Goal: Task Accomplishment & Management: Complete application form

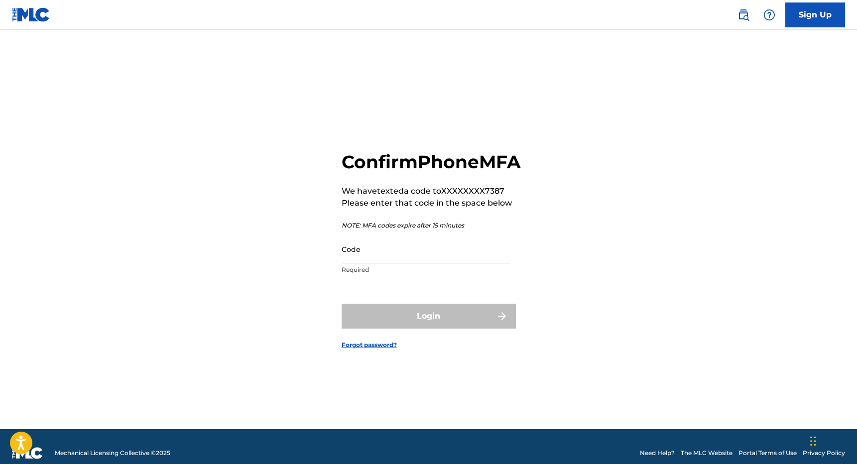
click at [397, 263] on input "Code" at bounding box center [426, 249] width 168 height 28
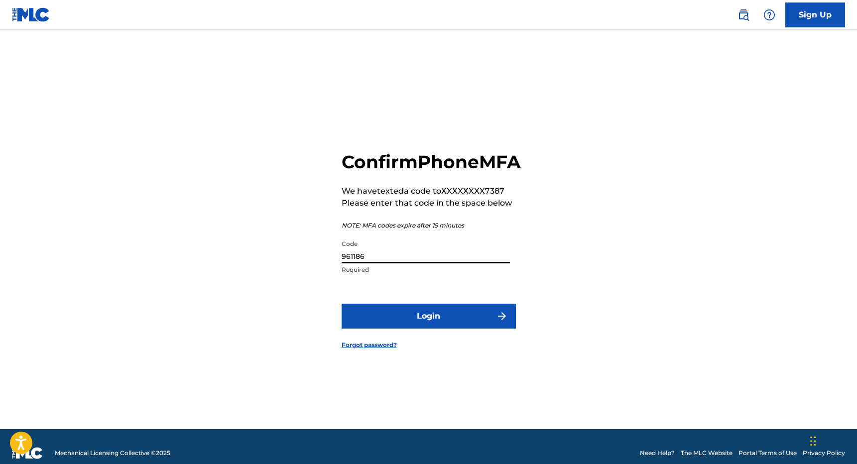
type input "961186"
click at [457, 329] on button "Login" at bounding box center [429, 316] width 174 height 25
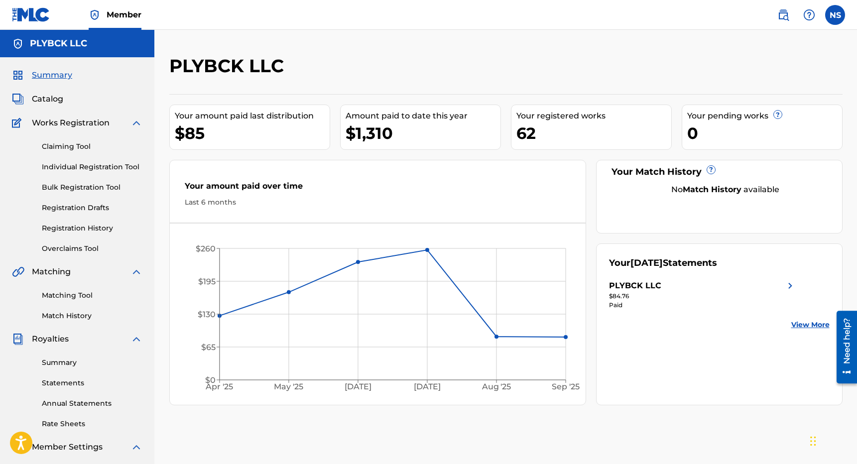
click at [87, 144] on link "Claiming Tool" at bounding box center [92, 146] width 101 height 10
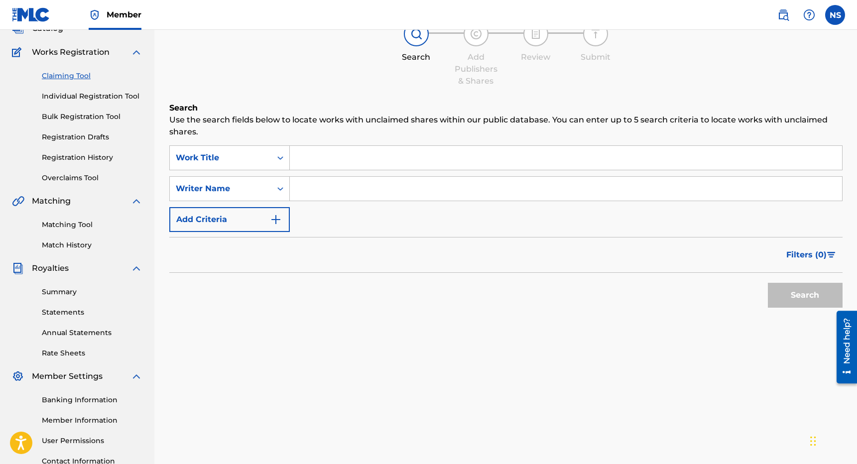
scroll to position [69, 0]
click at [319, 155] on input "Search Form" at bounding box center [566, 159] width 552 height 24
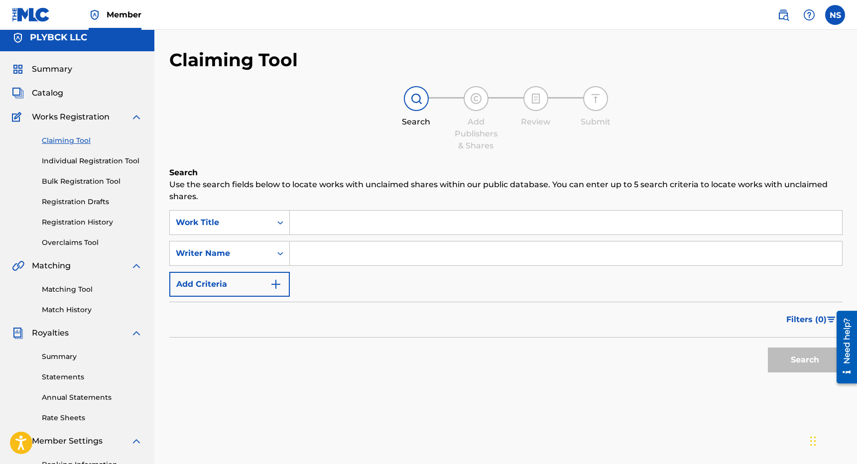
scroll to position [0, 0]
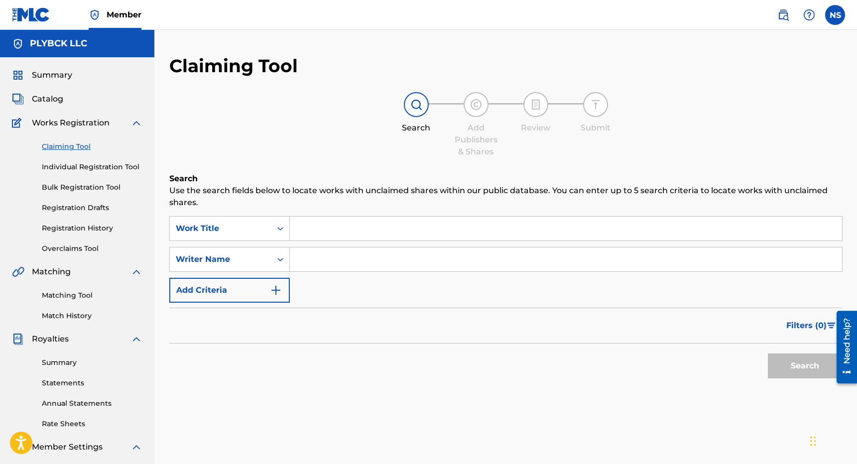
click at [316, 228] on input "Search Form" at bounding box center [566, 229] width 552 height 24
click at [786, 356] on button "Search" at bounding box center [805, 365] width 75 height 25
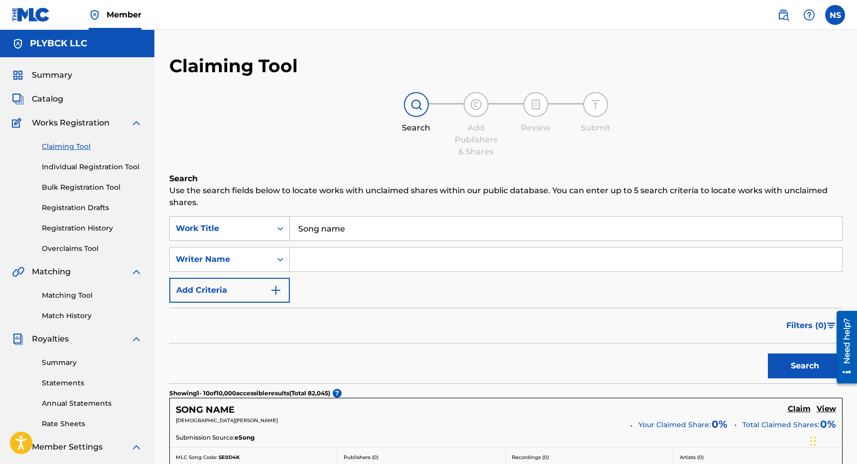
click at [261, 231] on div "Work Title" at bounding box center [221, 229] width 90 height 12
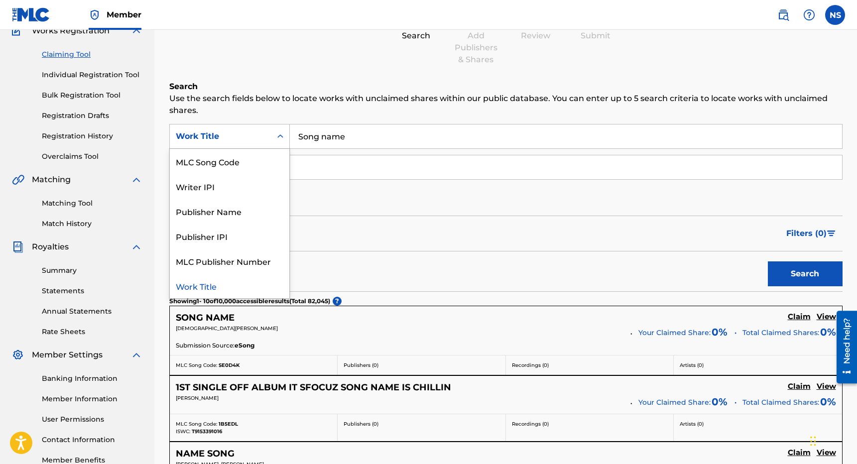
scroll to position [62, 0]
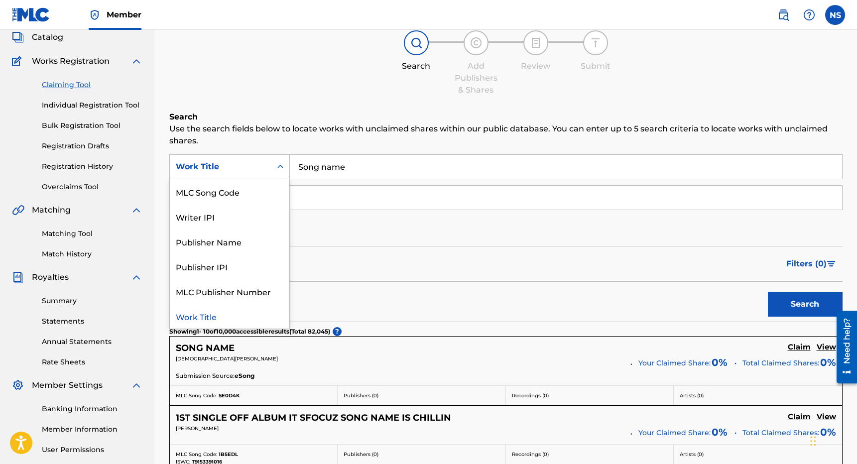
click at [324, 172] on input "Song name" at bounding box center [566, 167] width 552 height 24
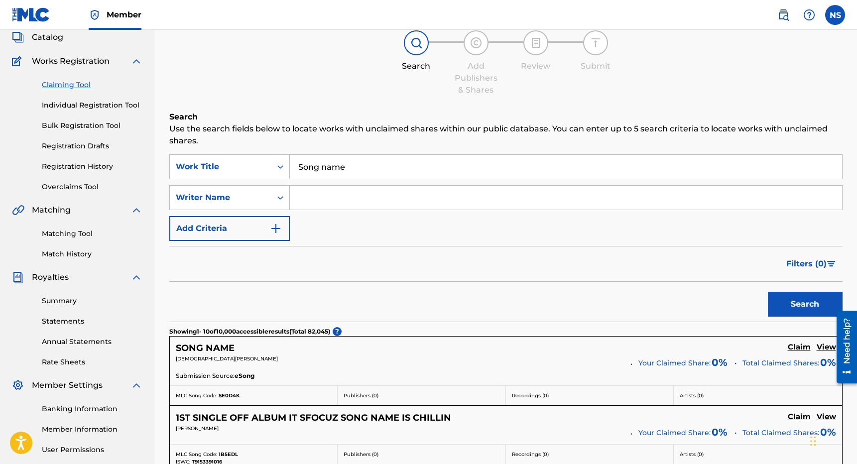
click at [324, 172] on input "Song name" at bounding box center [566, 167] width 552 height 24
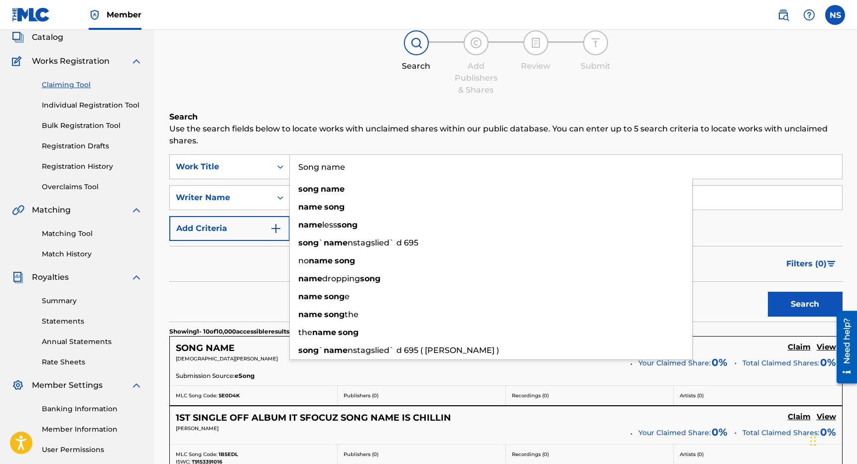
click at [324, 172] on input "Song name" at bounding box center [566, 167] width 552 height 24
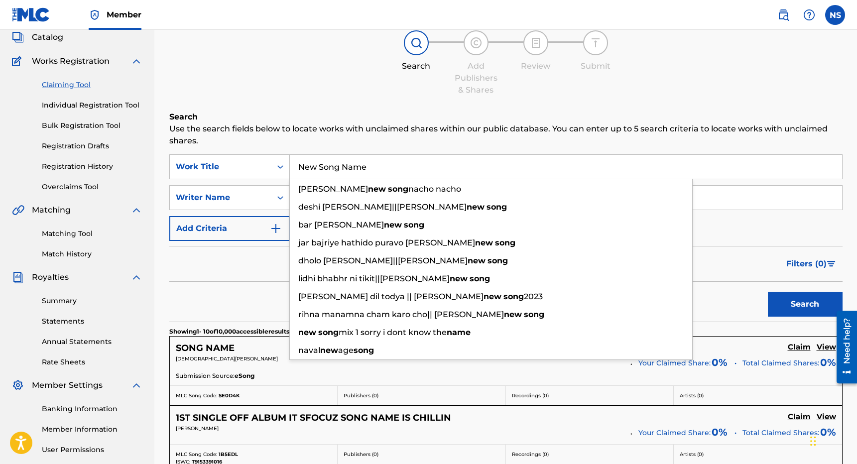
type input "New Song Name"
click at [768, 292] on button "Search" at bounding box center [805, 304] width 75 height 25
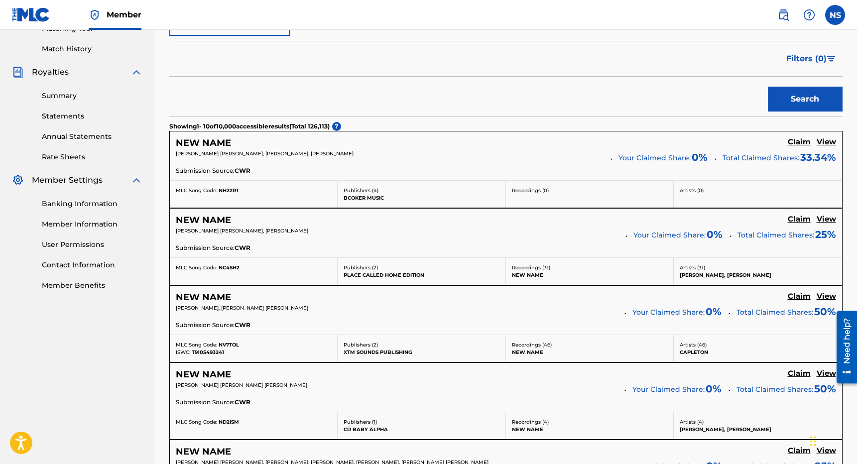
scroll to position [0, 0]
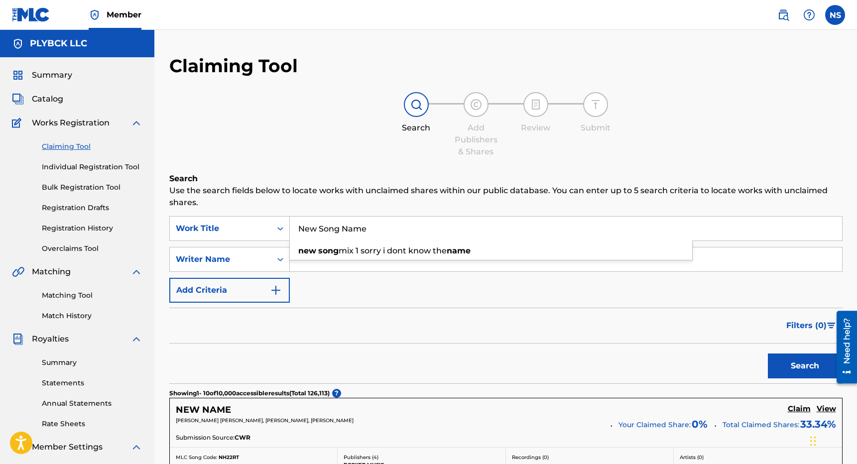
click at [91, 167] on link "Individual Registration Tool" at bounding box center [92, 167] width 101 height 10
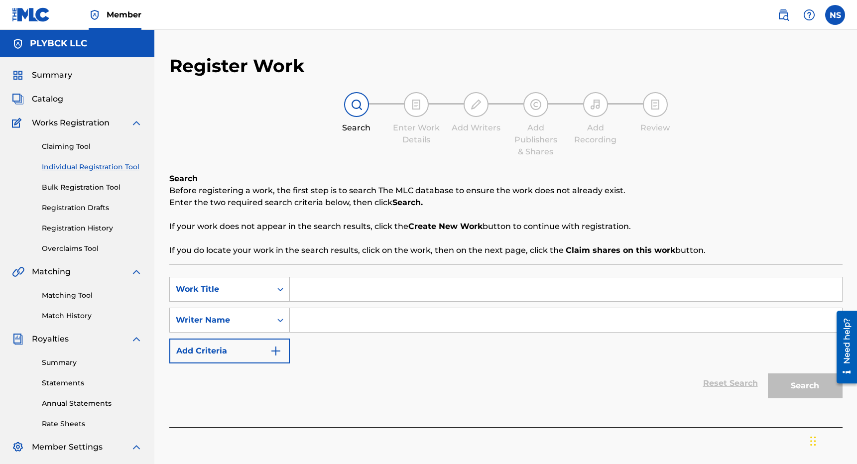
click at [368, 288] on input "Search Form" at bounding box center [566, 289] width 552 height 24
click at [364, 289] on input "Son gname" at bounding box center [566, 289] width 552 height 24
type input "n"
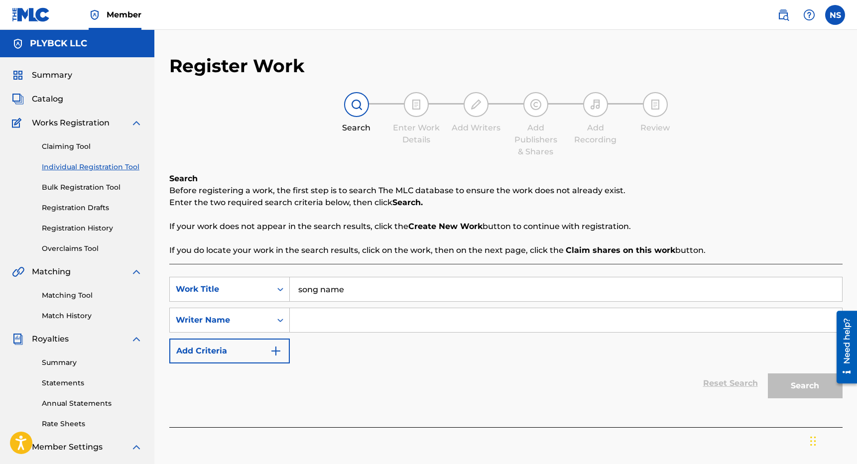
type input "song name"
click at [448, 285] on input "song name" at bounding box center [566, 289] width 552 height 24
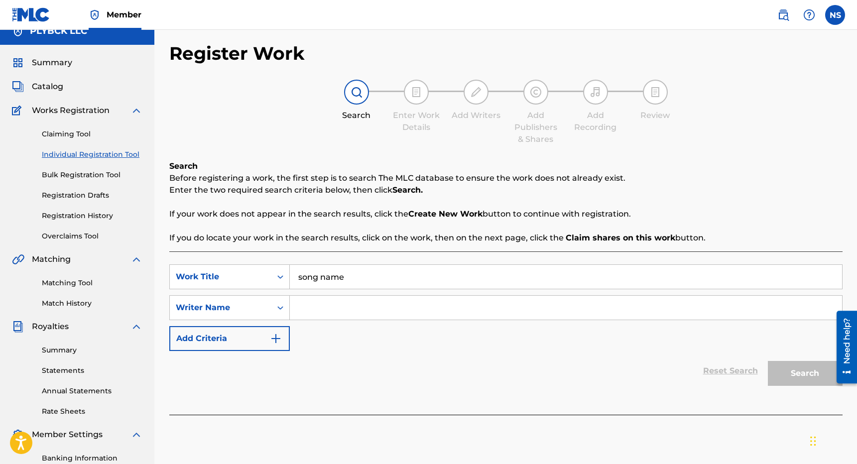
click at [342, 317] on input "Search Form" at bounding box center [566, 308] width 552 height 24
click at [288, 310] on div "Search Form" at bounding box center [280, 308] width 18 height 18
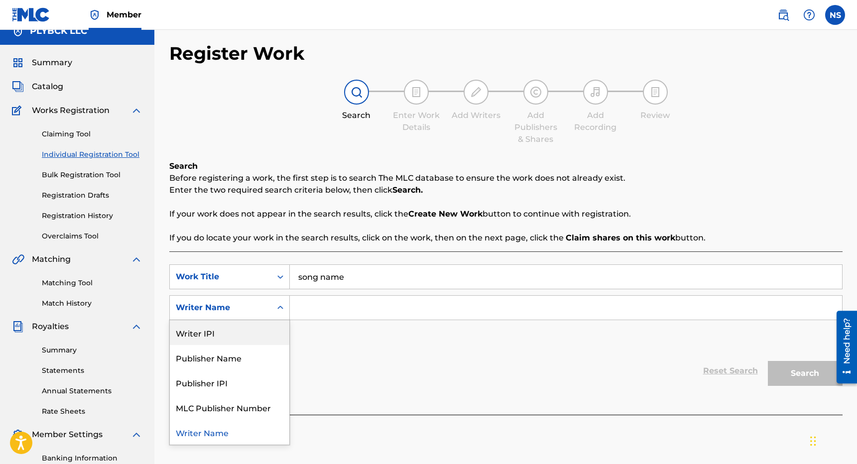
click at [330, 346] on div "SearchWithCriteria201a5a78-e88c-4517-b45c-b9b129cef9db Work Title song name Sea…" at bounding box center [505, 307] width 673 height 87
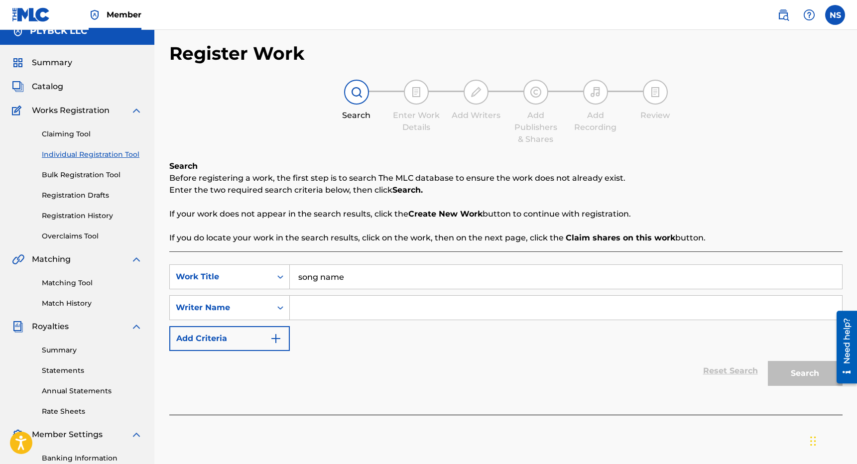
click at [246, 338] on button "Add Criteria" at bounding box center [229, 338] width 120 height 25
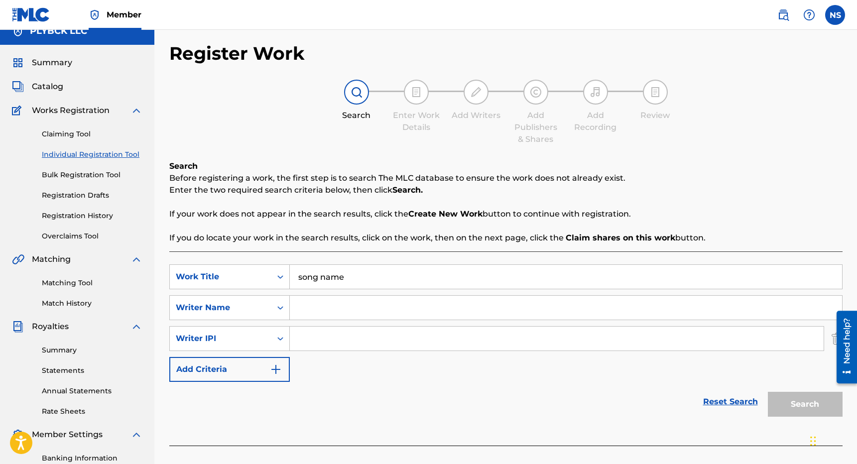
click at [62, 133] on link "Claiming Tool" at bounding box center [92, 134] width 101 height 10
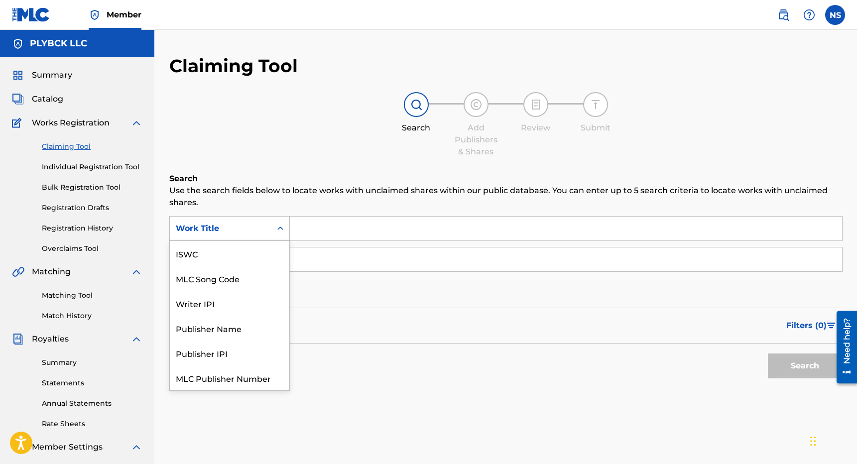
click at [266, 231] on div "Work Title" at bounding box center [221, 228] width 102 height 19
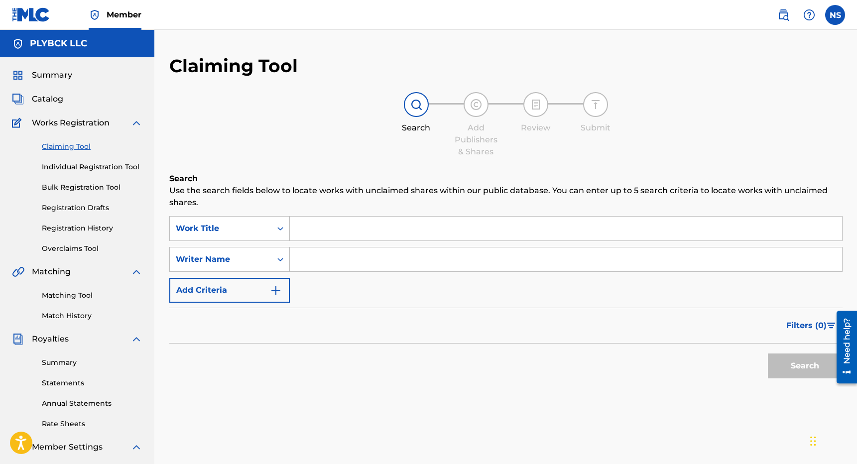
click at [94, 164] on link "Individual Registration Tool" at bounding box center [92, 167] width 101 height 10
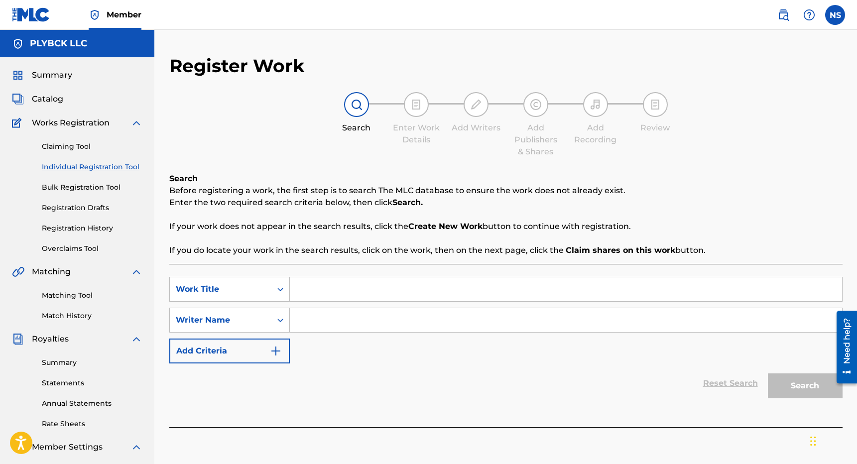
click at [325, 288] on input "Search Form" at bounding box center [566, 289] width 552 height 24
type input "Song Name"
click at [331, 317] on input "Search Form" at bounding box center [566, 320] width 552 height 24
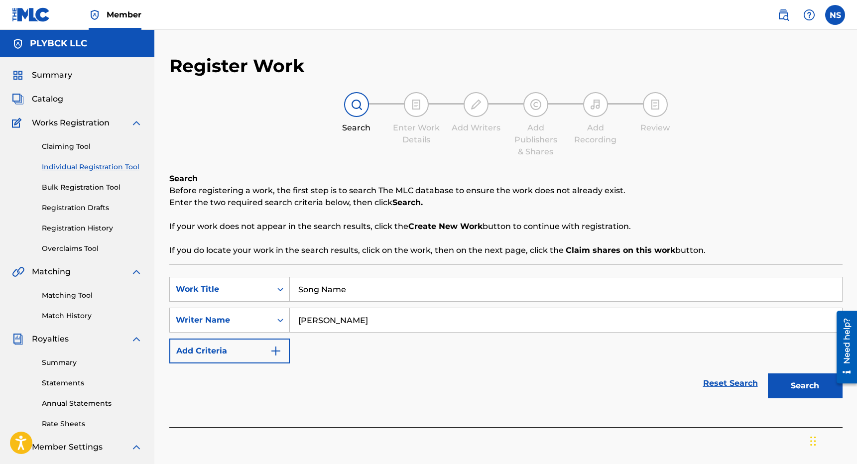
type input "[PERSON_NAME]"
click at [822, 390] on button "Search" at bounding box center [805, 385] width 75 height 25
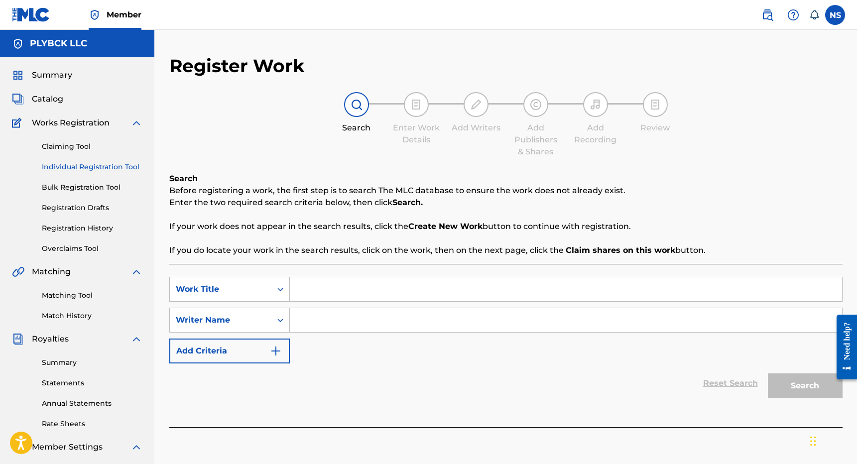
click at [56, 167] on link "Individual Registration Tool" at bounding box center [92, 167] width 101 height 10
click at [358, 286] on input "Search Form" at bounding box center [566, 289] width 552 height 24
type input "Song Name"
click at [350, 319] on input "Search Form" at bounding box center [566, 320] width 552 height 24
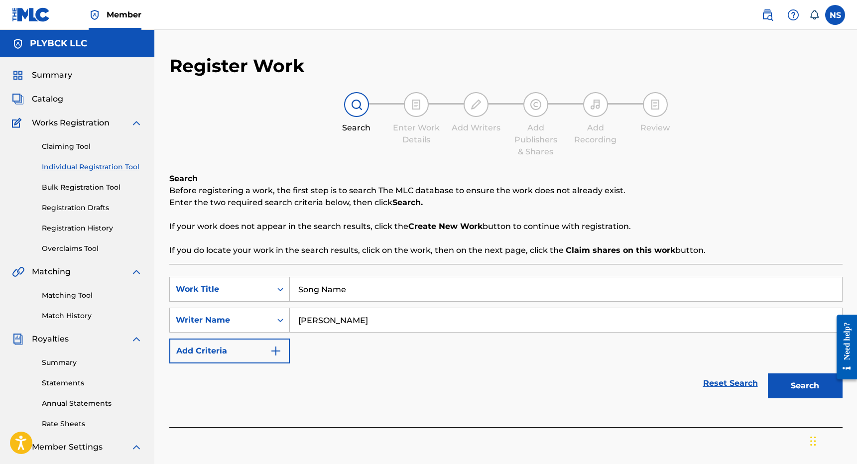
type input "[PERSON_NAME]"
click at [786, 386] on button "Search" at bounding box center [805, 385] width 75 height 25
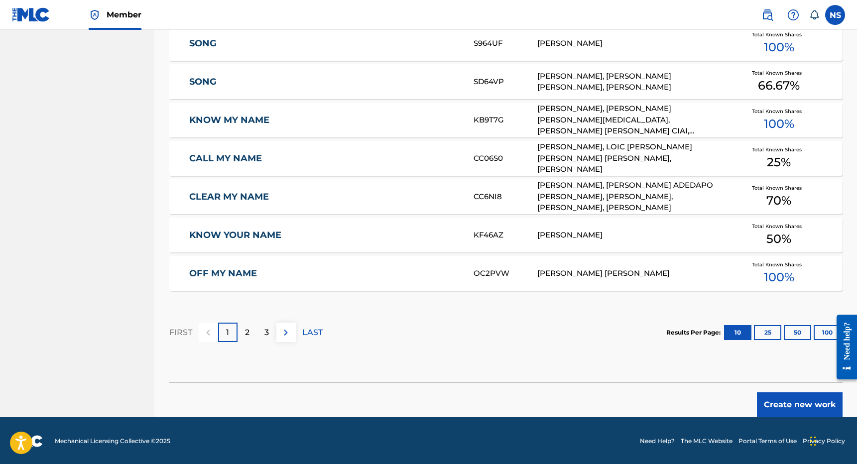
scroll to position [555, 0]
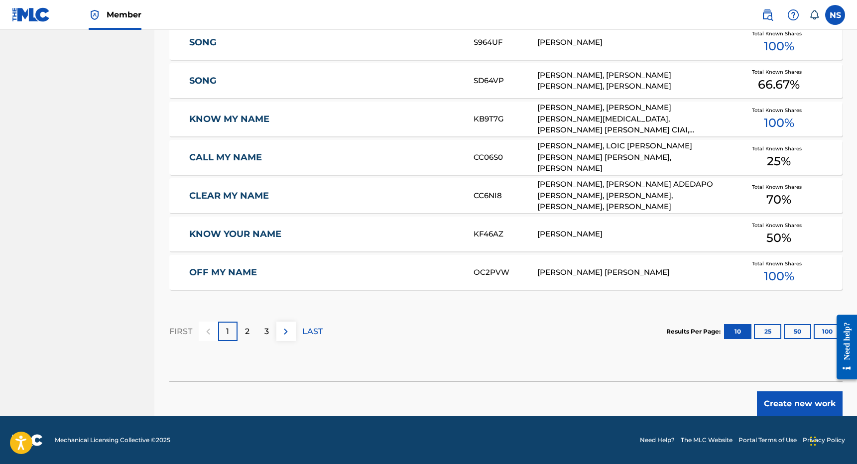
click at [776, 405] on button "Create new work" at bounding box center [800, 403] width 86 height 25
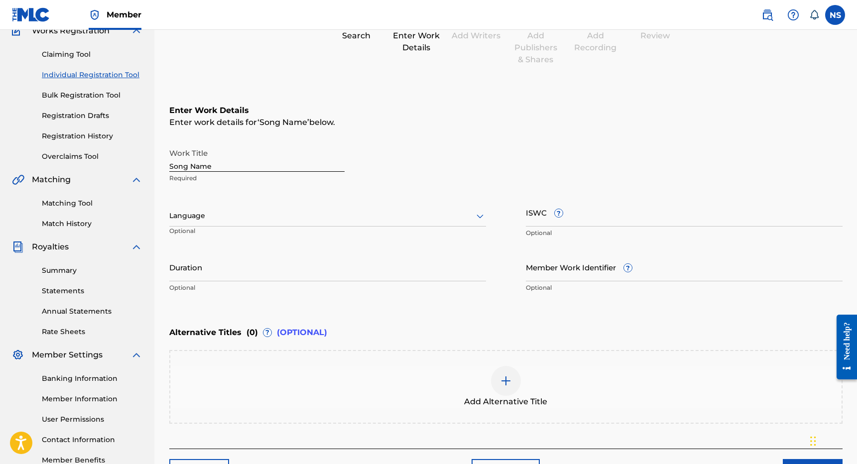
scroll to position [82, 0]
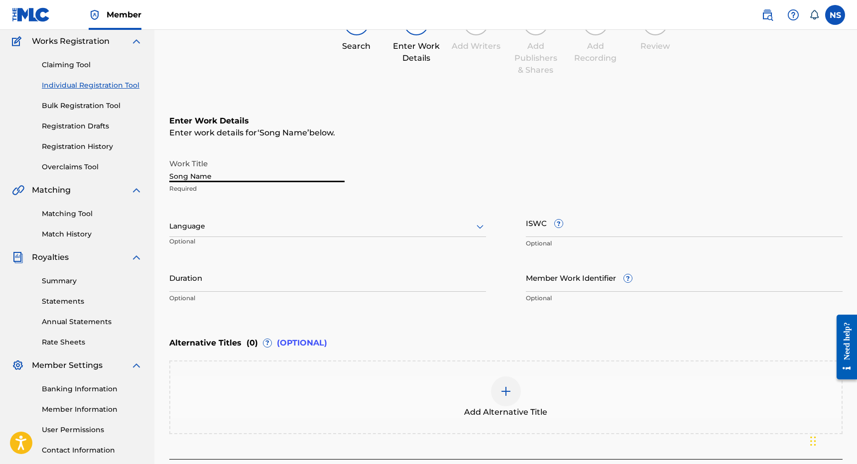
click at [212, 179] on input "Song Name" at bounding box center [256, 168] width 175 height 28
click at [211, 176] on input "Song Name" at bounding box center [256, 168] width 175 height 28
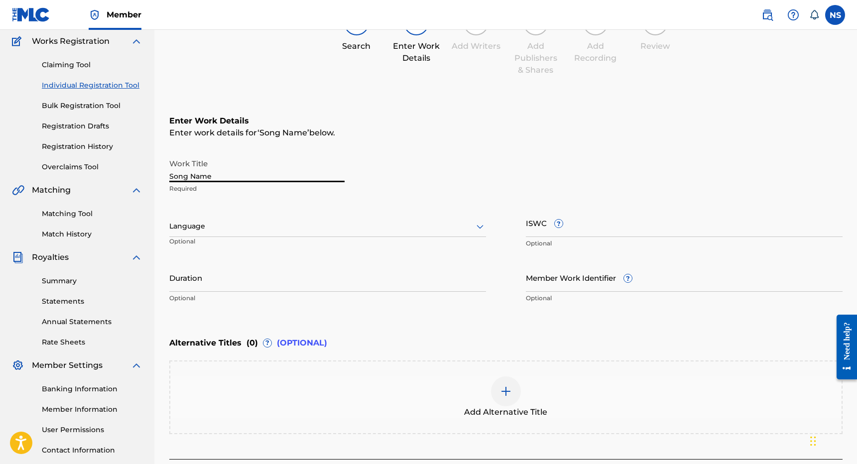
click at [211, 176] on input "Song Name" at bounding box center [256, 168] width 175 height 28
type input "Song Name"
click at [214, 227] on div at bounding box center [327, 226] width 317 height 12
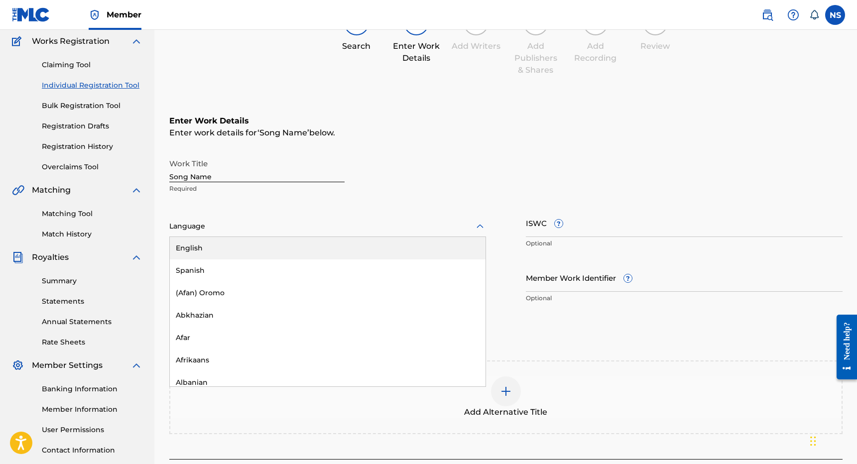
click at [216, 251] on div "English" at bounding box center [328, 248] width 316 height 22
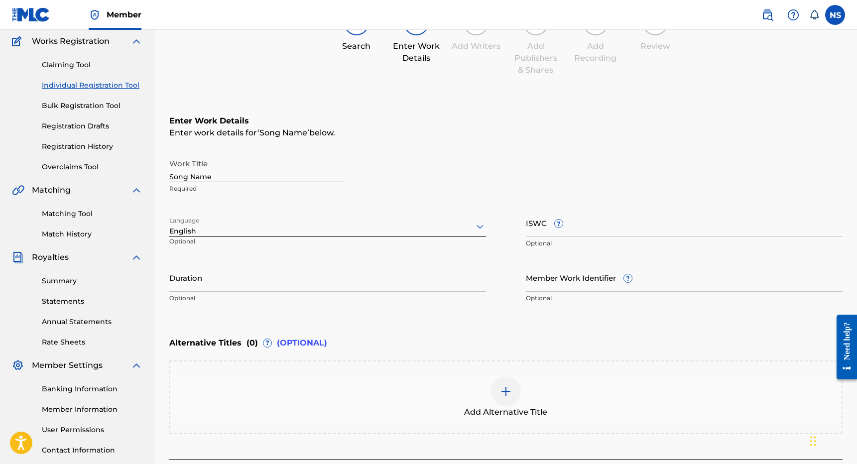
click at [545, 233] on input "ISWC ?" at bounding box center [684, 223] width 317 height 28
click at [314, 289] on input "Duration" at bounding box center [327, 277] width 317 height 28
type input "02:40"
click at [565, 284] on input "Member Work Identifier ?" at bounding box center [684, 277] width 317 height 28
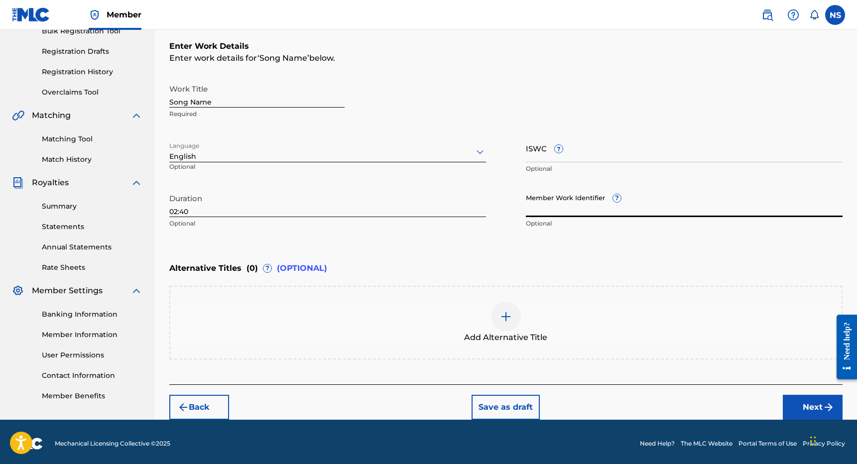
scroll to position [159, 0]
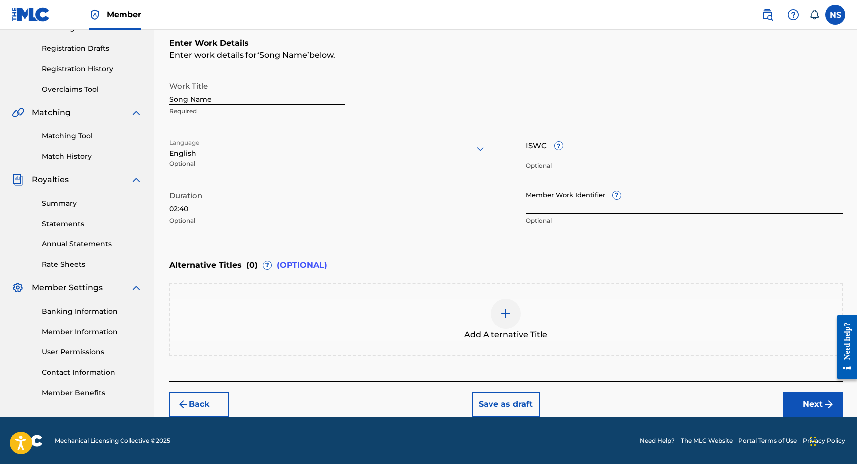
click at [816, 407] on button "Next" at bounding box center [813, 404] width 60 height 25
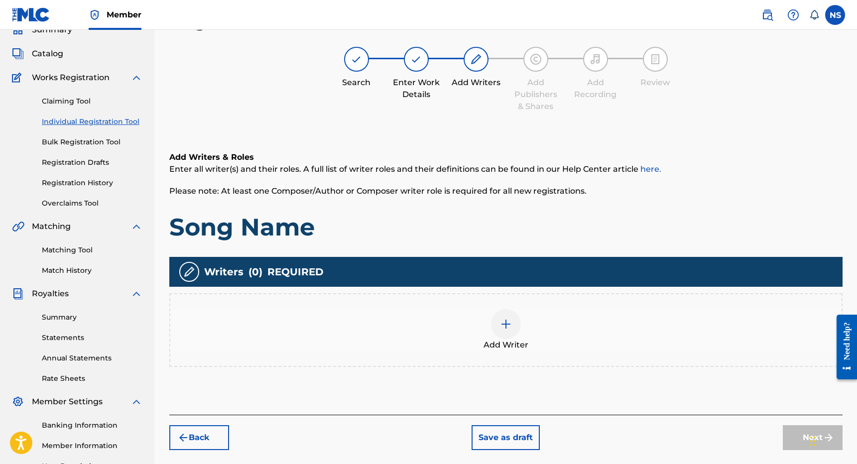
scroll to position [45, 0]
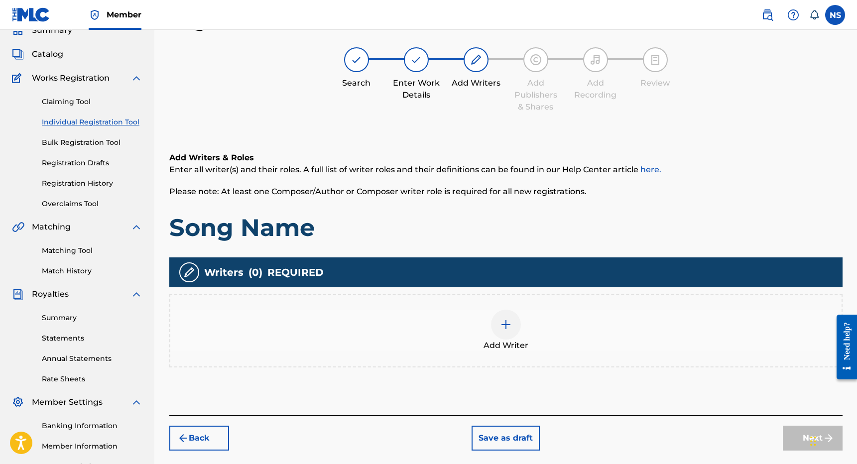
click at [509, 325] on img at bounding box center [506, 325] width 12 height 12
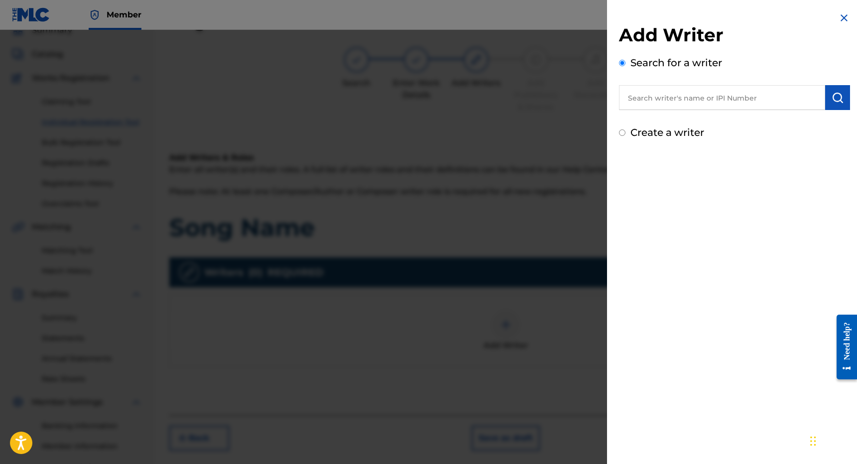
click at [622, 132] on input "Create a writer" at bounding box center [622, 132] width 6 height 6
radio input "false"
radio input "true"
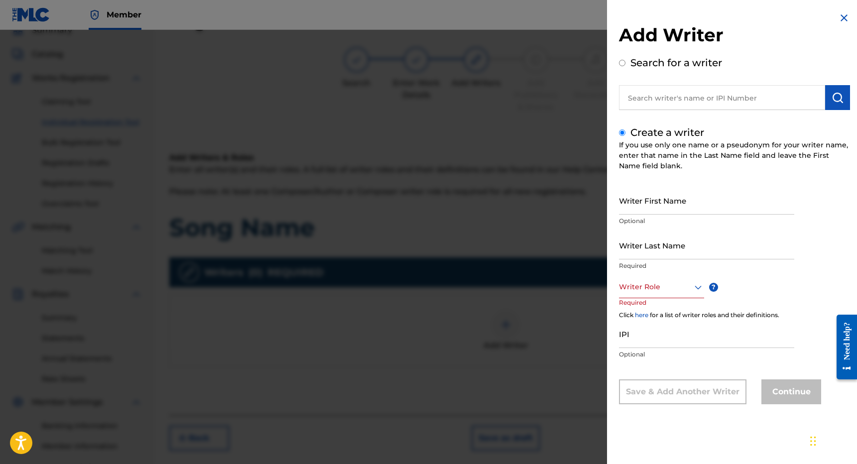
click at [647, 205] on input "Writer First Name" at bounding box center [706, 200] width 175 height 28
click at [633, 337] on input "IPI" at bounding box center [706, 334] width 175 height 28
click at [648, 204] on input "Writer First Name" at bounding box center [706, 200] width 175 height 28
click at [640, 240] on input "Writer Last Name" at bounding box center [706, 245] width 175 height 28
click at [638, 294] on div "Writer Role" at bounding box center [661, 287] width 85 height 22
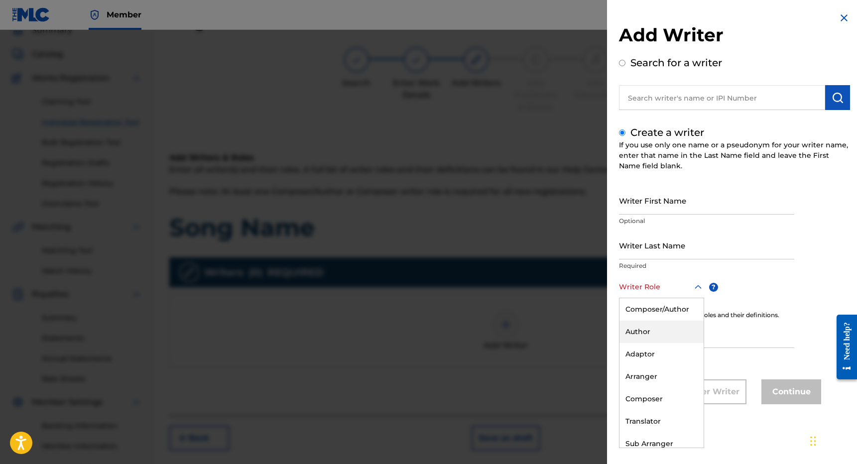
click at [751, 289] on div "Writer First Name Optional Writer Last Name Required Author, 2 of 8. 8 results …" at bounding box center [734, 295] width 231 height 218
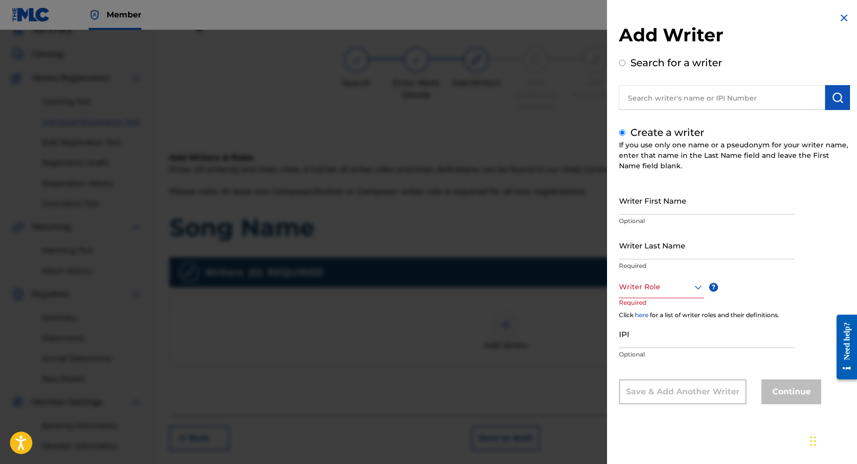
click at [623, 63] on input "Search for a writer" at bounding box center [622, 63] width 6 height 6
radio input "true"
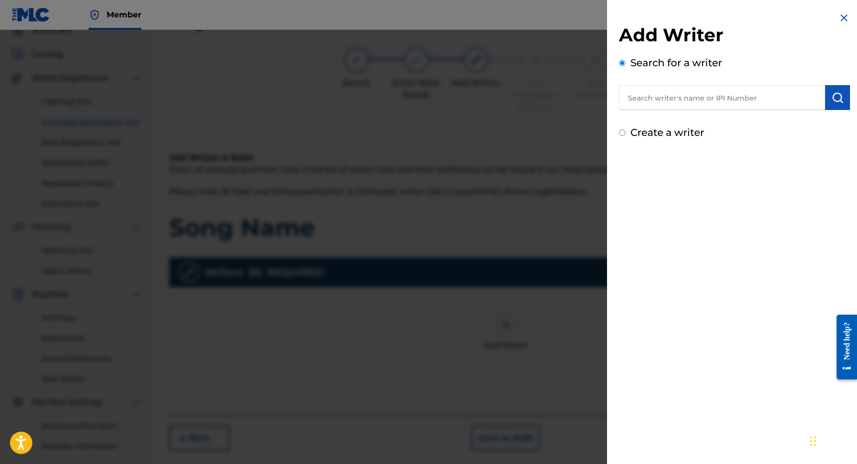
click at [647, 97] on input "text" at bounding box center [722, 97] width 206 height 25
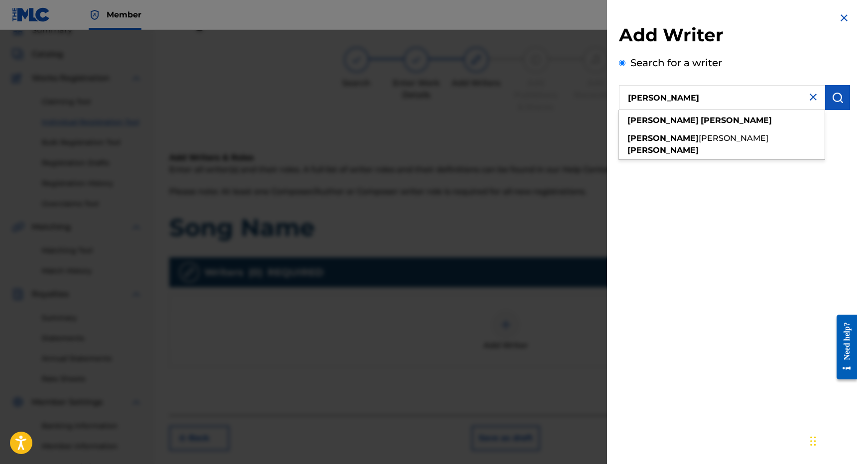
type input "Nicolas Segreti"
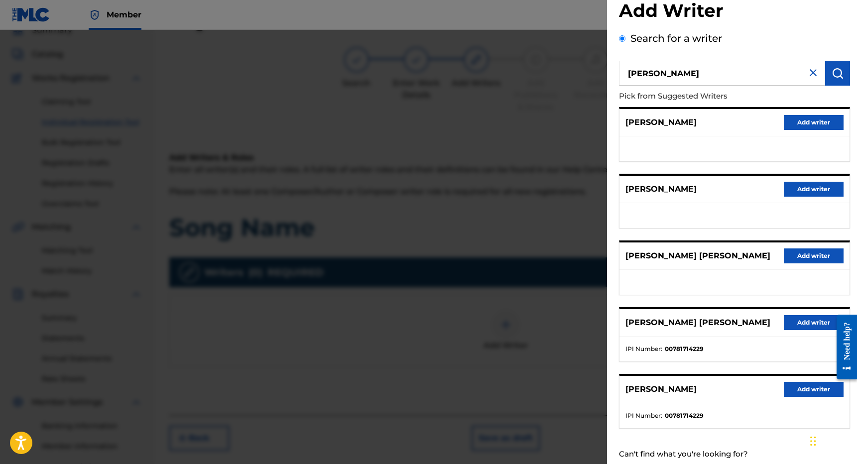
scroll to position [52, 0]
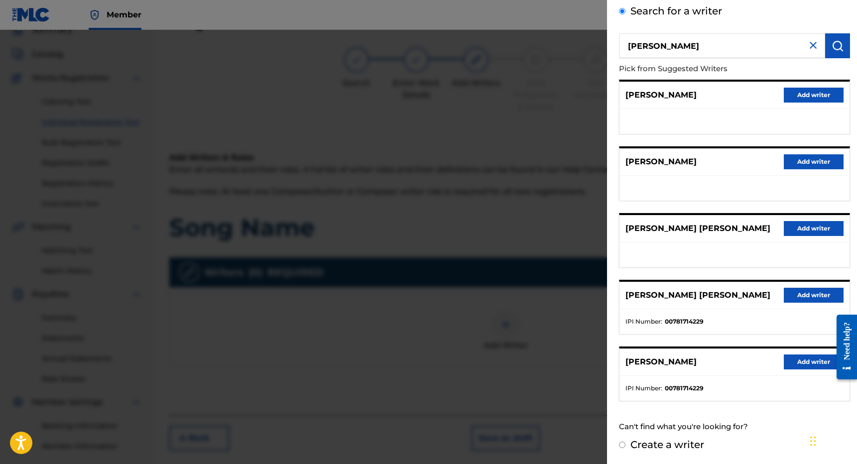
click at [785, 294] on button "Add writer" at bounding box center [814, 295] width 60 height 15
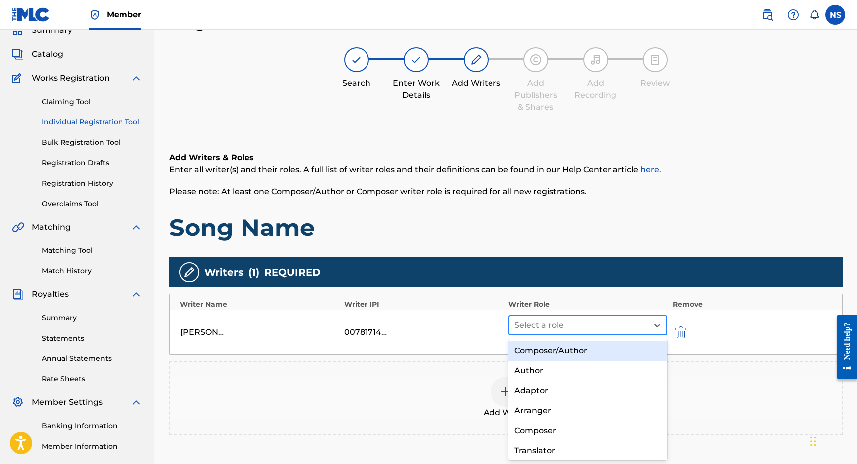
click at [559, 325] on div at bounding box center [578, 325] width 129 height 14
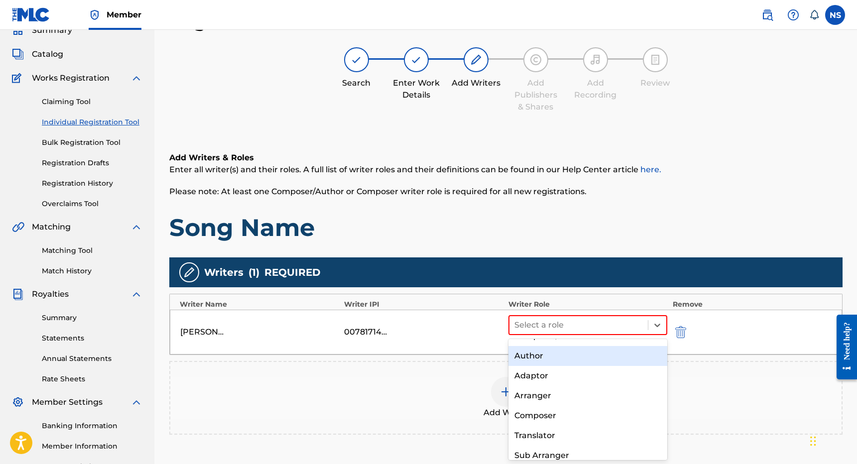
scroll to position [0, 0]
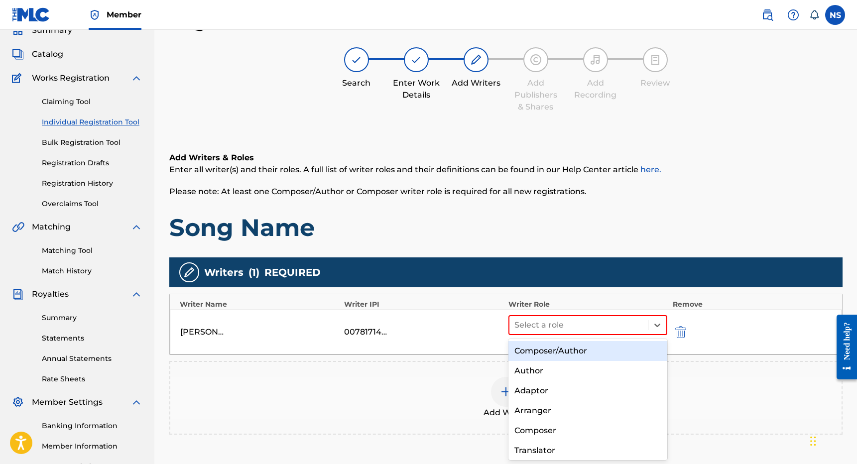
click at [544, 357] on div "Composer/Author" at bounding box center [587, 351] width 159 height 20
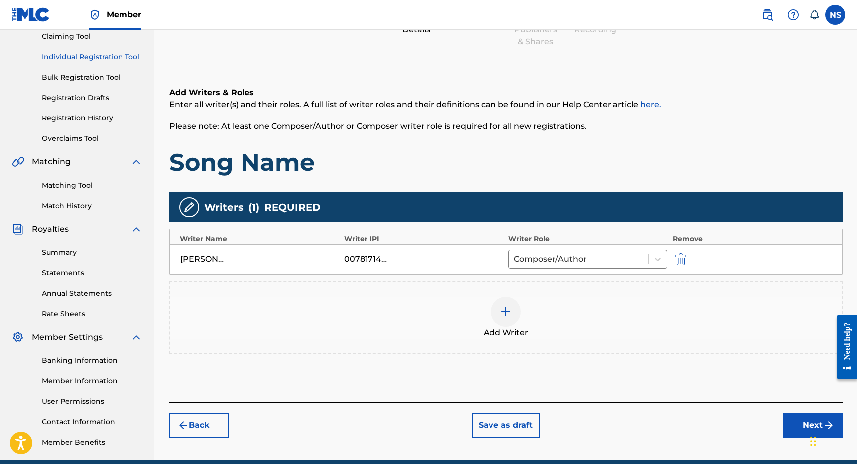
scroll to position [114, 0]
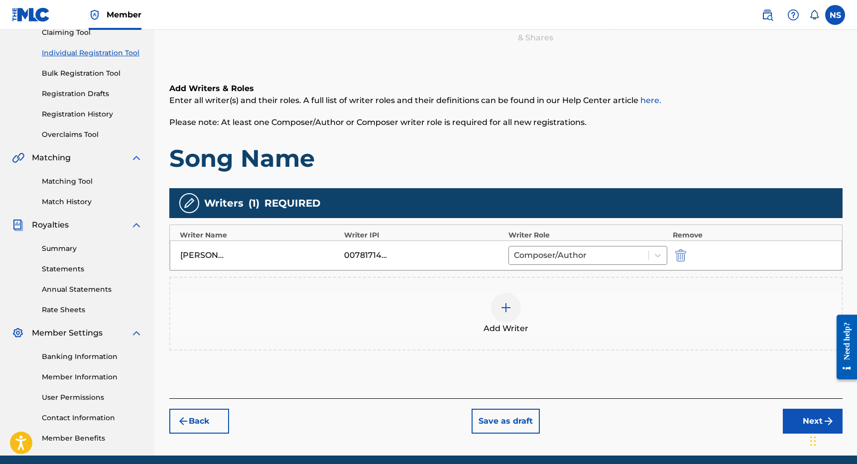
click at [512, 311] on div at bounding box center [506, 308] width 30 height 30
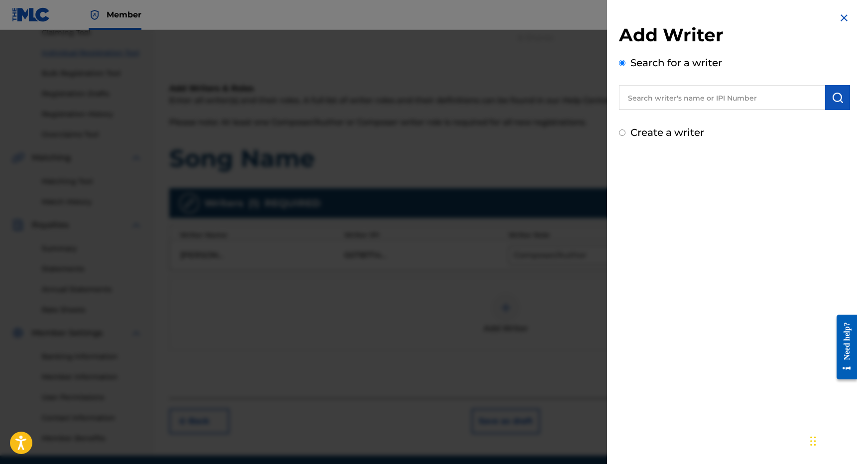
click at [701, 99] on input "text" at bounding box center [722, 97] width 206 height 25
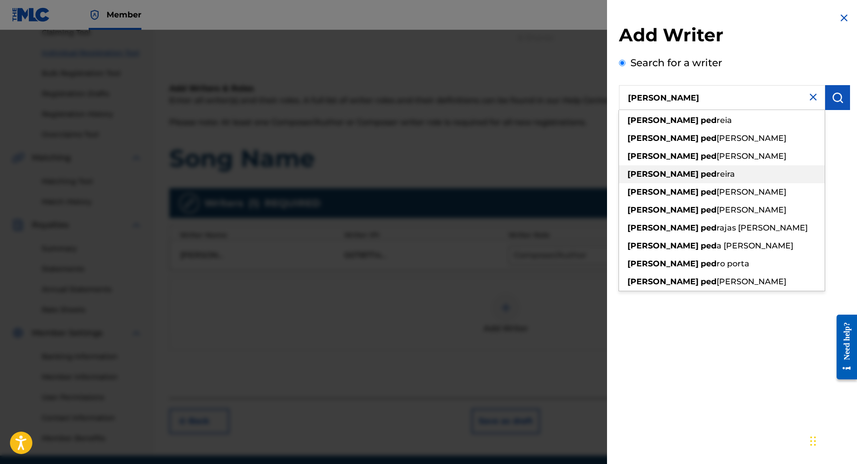
click at [716, 172] on span "reira" at bounding box center [725, 173] width 18 height 9
type input "fernando pedreira"
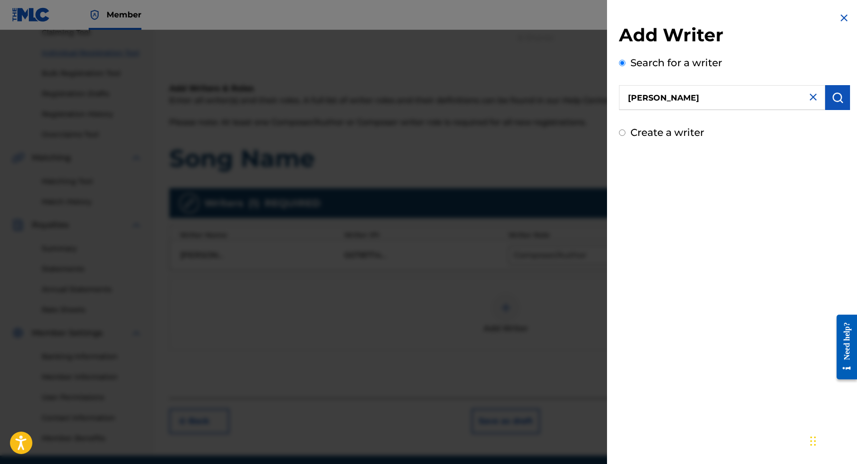
click at [831, 99] on img "submit" at bounding box center [837, 98] width 12 height 12
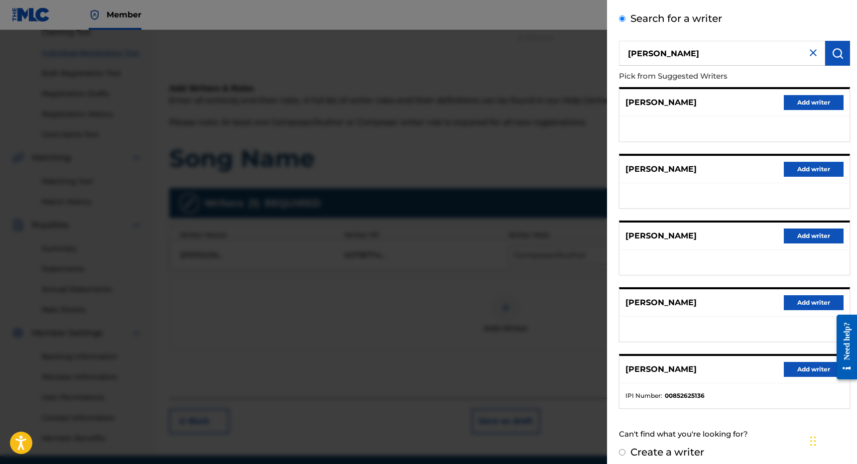
scroll to position [48, 0]
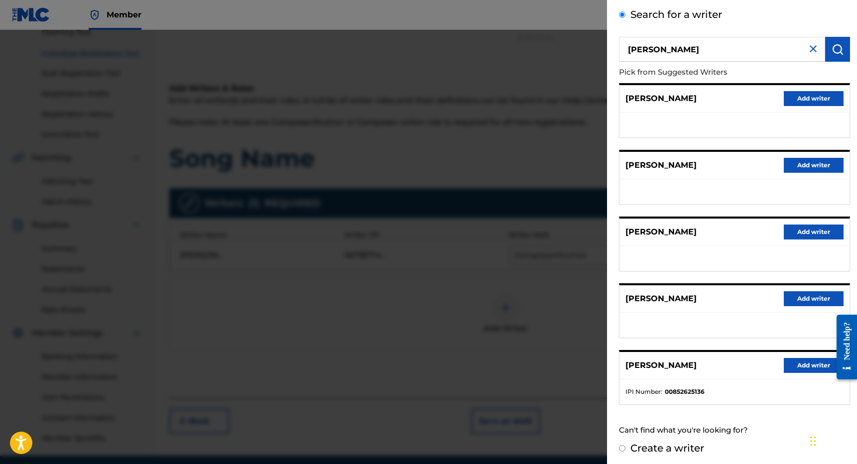
click at [786, 368] on button "Add writer" at bounding box center [814, 365] width 60 height 15
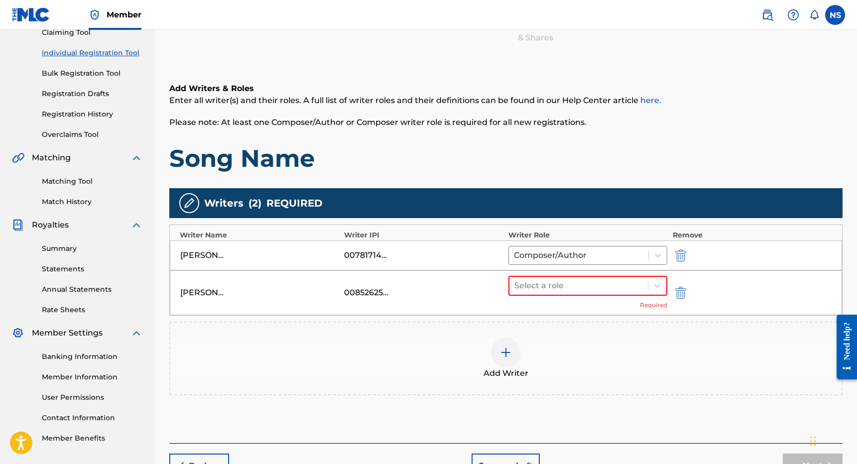
scroll to position [123, 0]
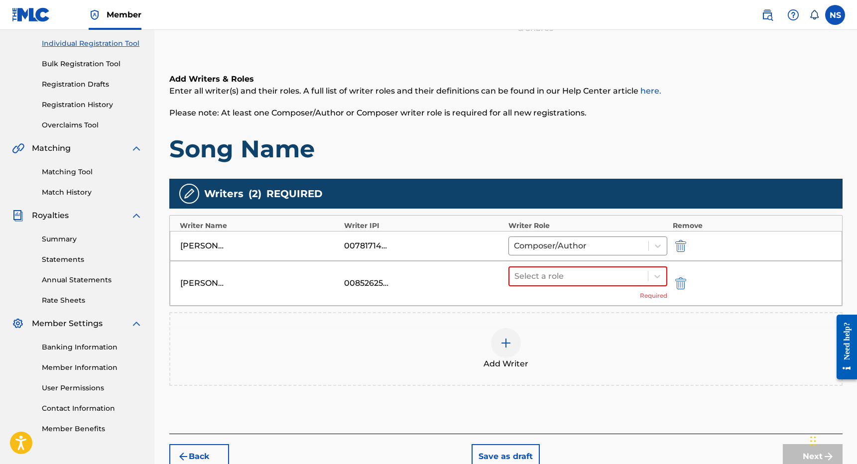
click at [577, 263] on div "FERNANDO ANDRES PEDREIRA 00852625136 Select a role Required" at bounding box center [506, 283] width 672 height 45
click at [577, 270] on div at bounding box center [578, 276] width 129 height 14
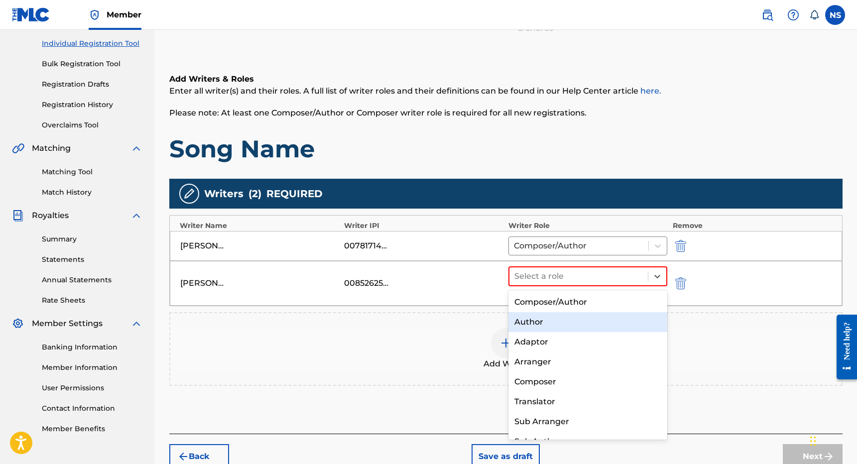
click at [553, 318] on div "Author" at bounding box center [587, 322] width 159 height 20
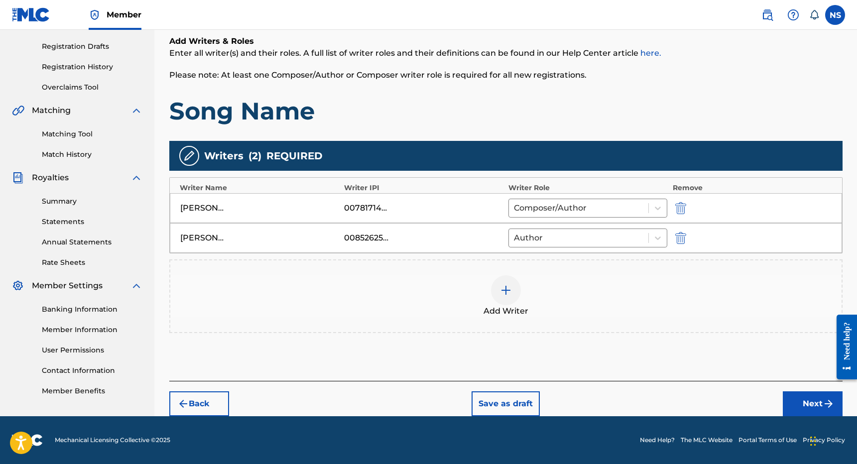
click at [799, 403] on button "Next" at bounding box center [813, 403] width 60 height 25
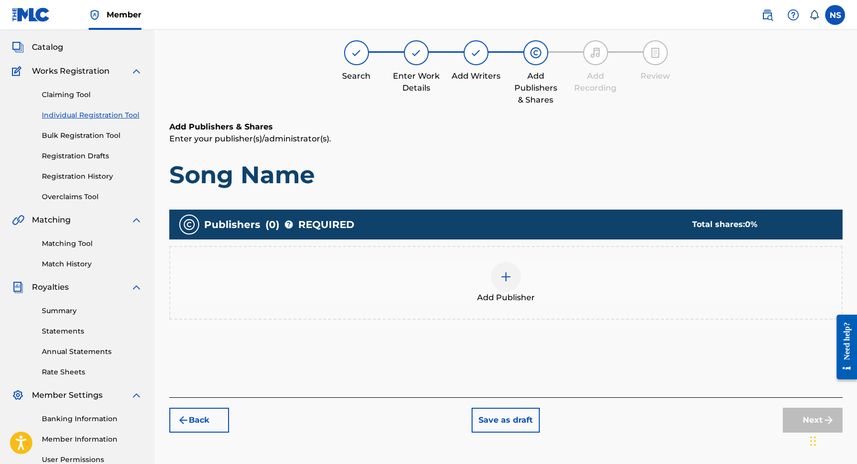
scroll to position [45, 0]
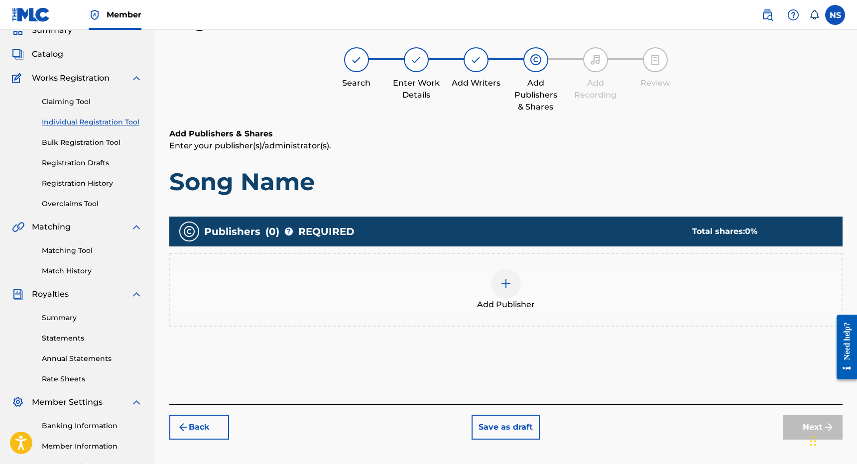
click at [511, 287] on img at bounding box center [506, 284] width 12 height 12
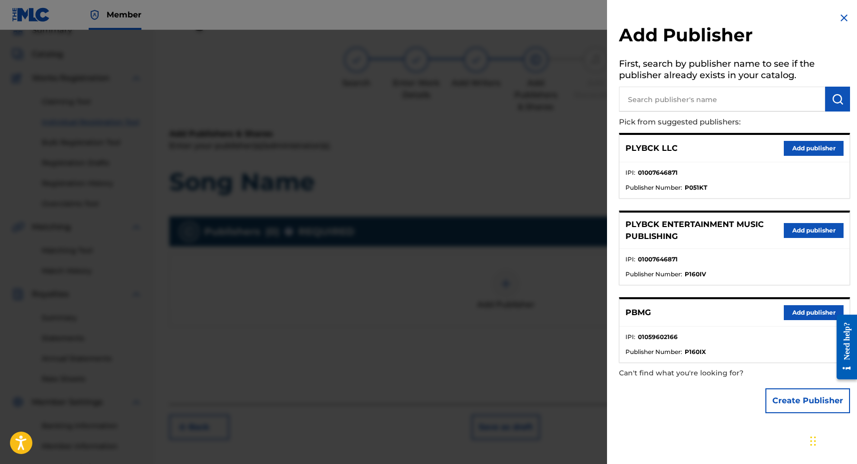
click at [797, 230] on button "Add publisher" at bounding box center [814, 230] width 60 height 15
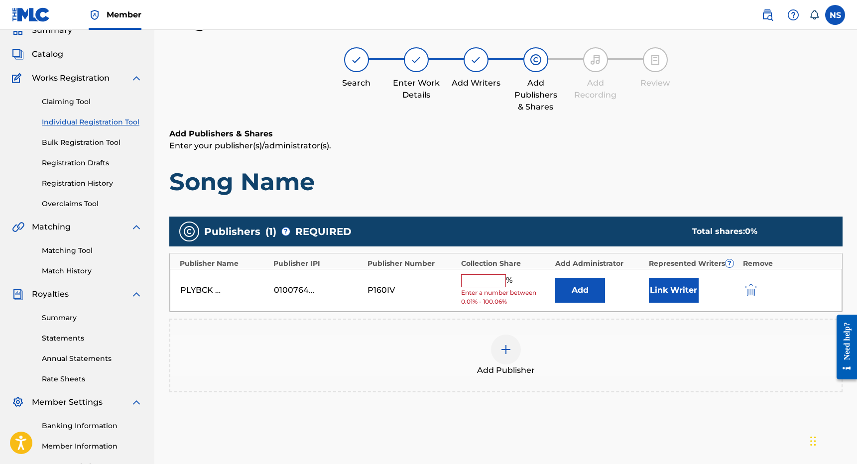
click at [470, 278] on input "text" at bounding box center [483, 280] width 45 height 13
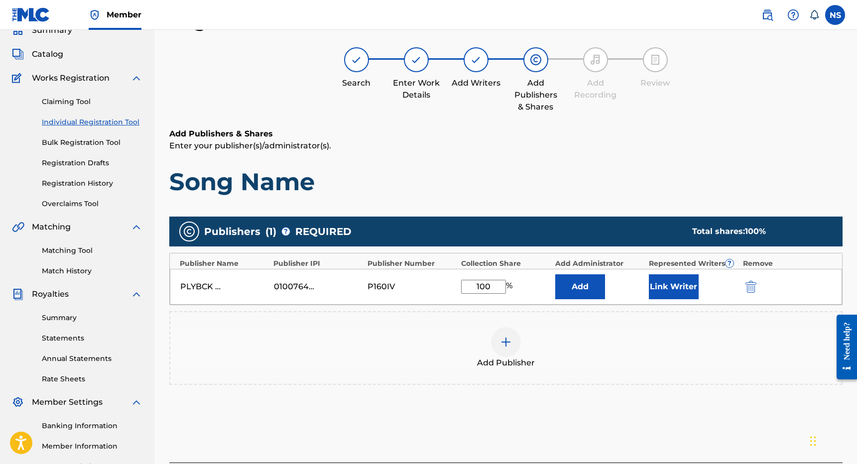
type input "100"
click at [403, 327] on div "Add Publisher" at bounding box center [505, 348] width 671 height 42
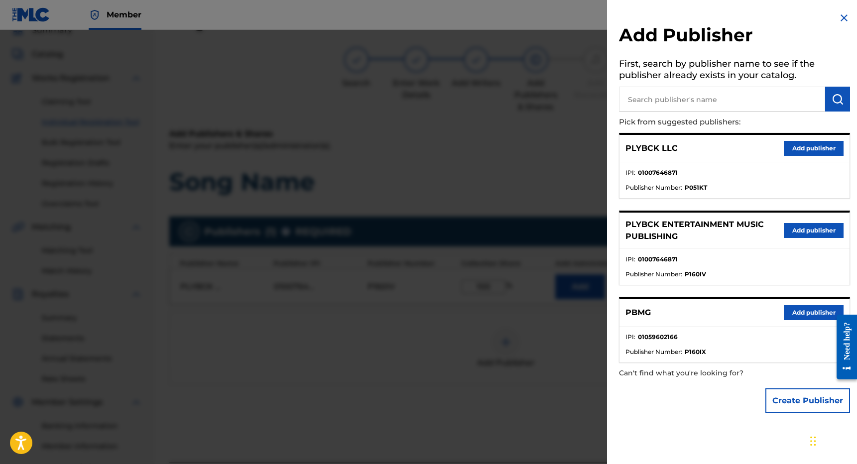
click at [553, 307] on div at bounding box center [428, 262] width 857 height 464
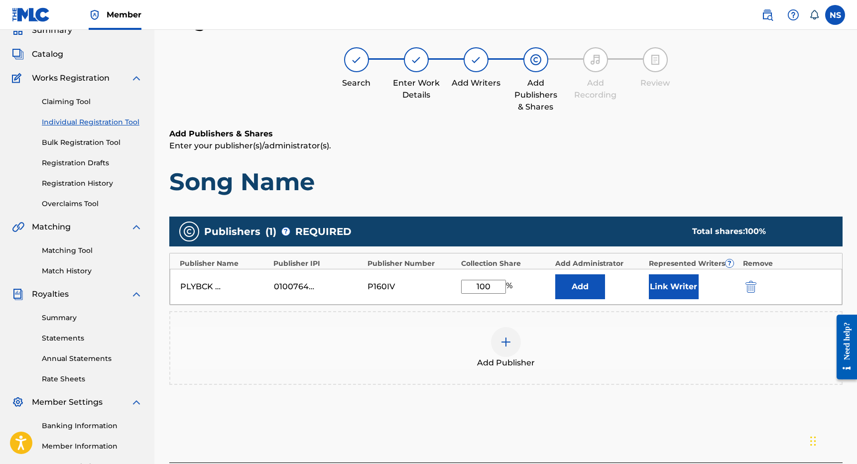
click at [583, 288] on button "Add" at bounding box center [580, 286] width 50 height 25
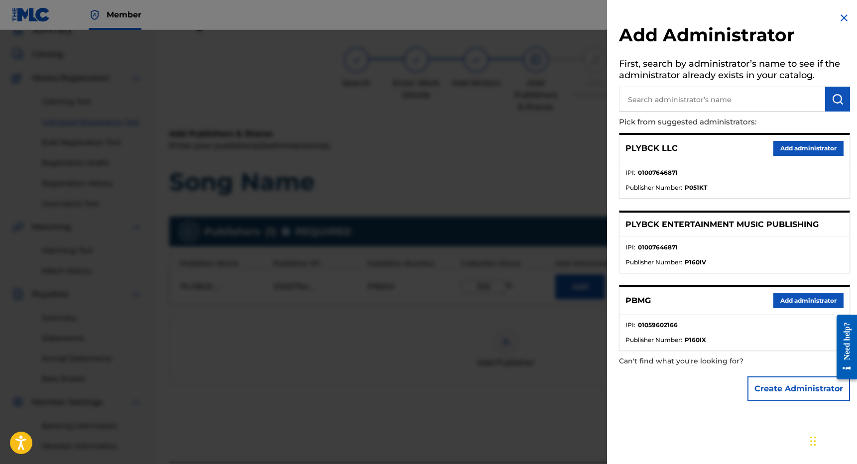
click at [531, 357] on div at bounding box center [428, 262] width 857 height 464
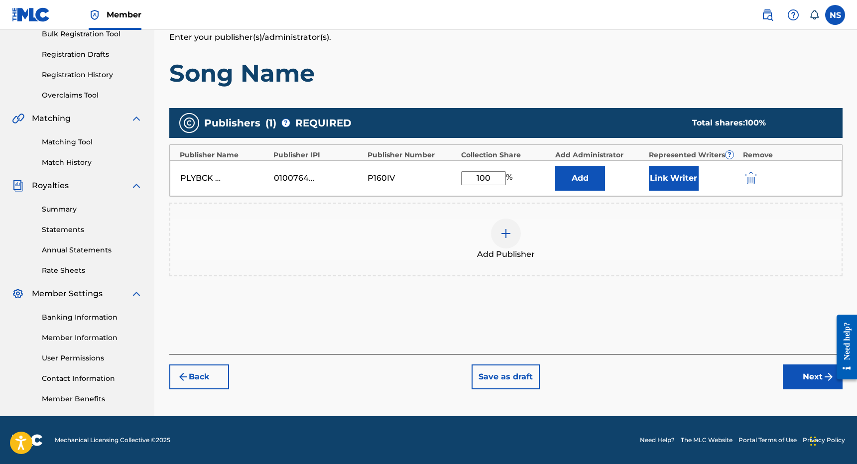
click at [798, 377] on button "Next" at bounding box center [813, 376] width 60 height 25
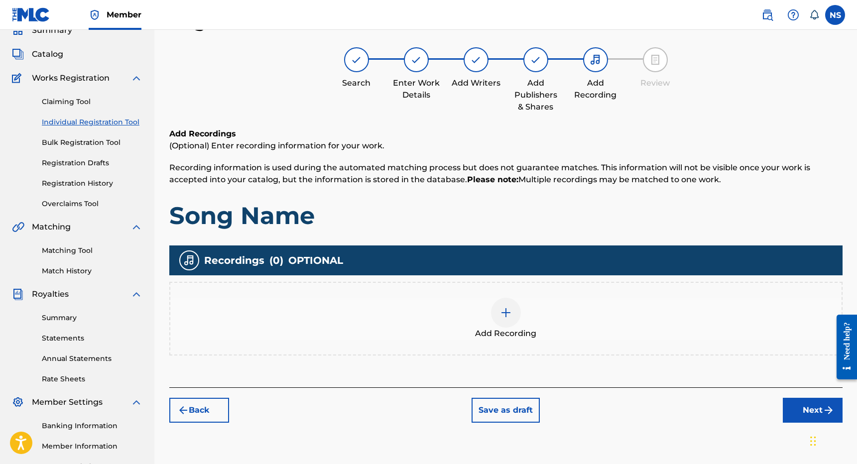
click at [507, 314] on img at bounding box center [506, 313] width 12 height 12
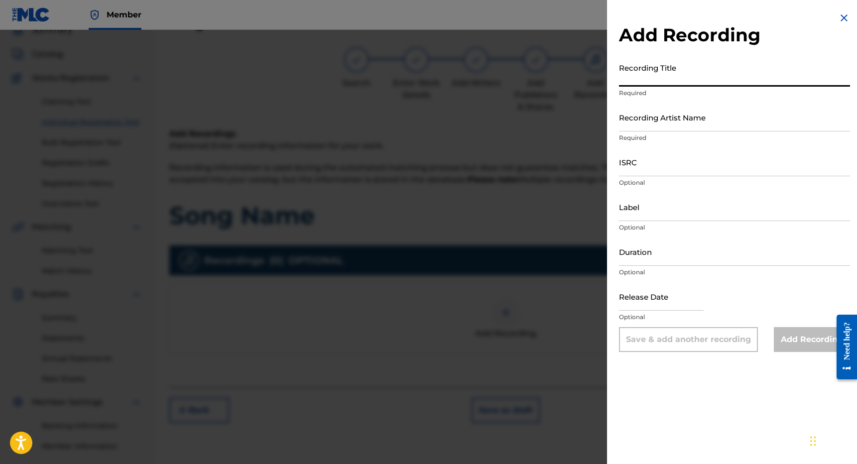
click at [663, 77] on input "Recording Title" at bounding box center [734, 72] width 231 height 28
type input "Song Name"
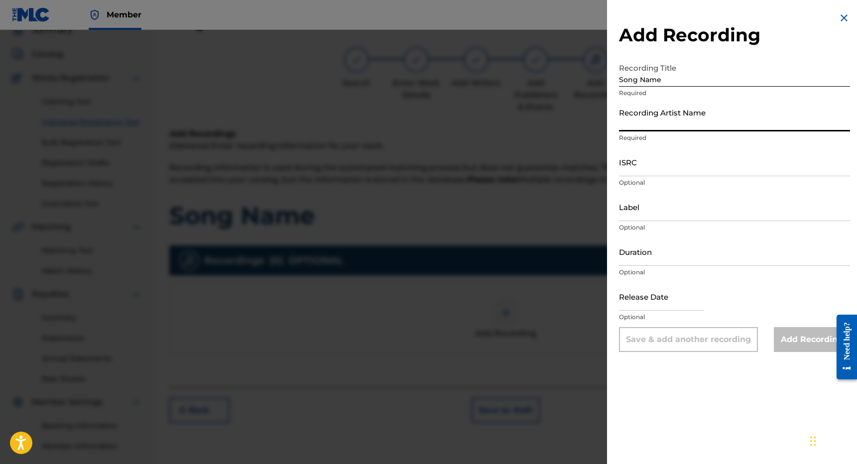
click at [657, 125] on input "Recording Artist Name" at bounding box center [734, 117] width 231 height 28
type input "S"
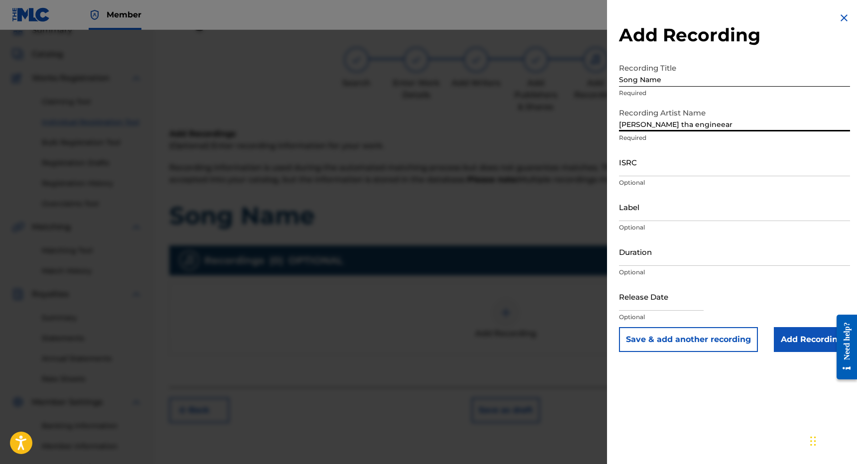
type input "Nick tha engineear"
click at [650, 167] on input "ISRC" at bounding box center [734, 162] width 231 height 28
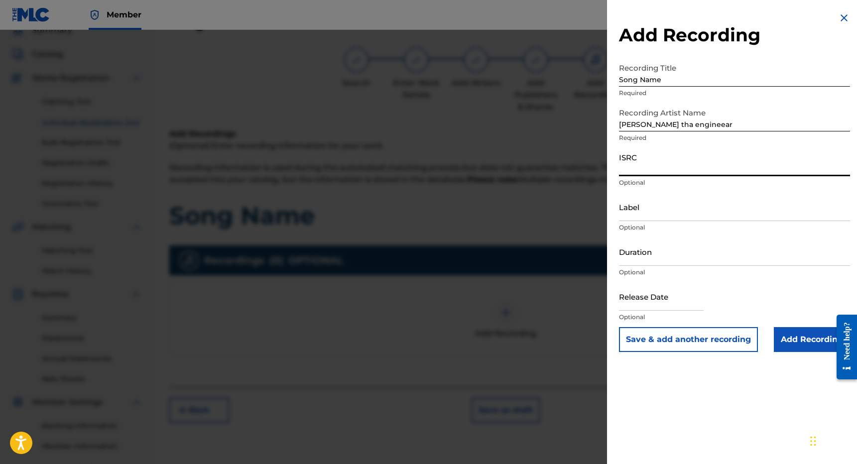
click at [634, 217] on input "Label" at bounding box center [734, 207] width 231 height 28
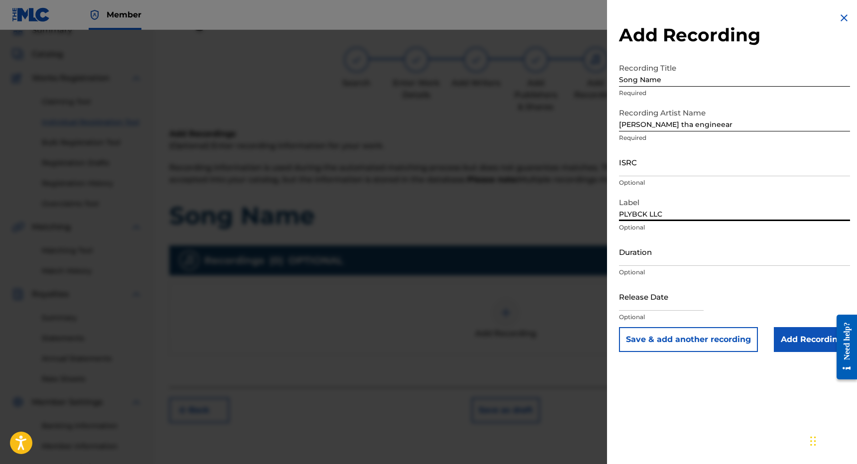
type input "PLYBCK LLC"
click at [654, 261] on input "Duration" at bounding box center [734, 251] width 231 height 28
type input "02:40"
click at [654, 304] on input "text" at bounding box center [661, 296] width 85 height 28
select select "8"
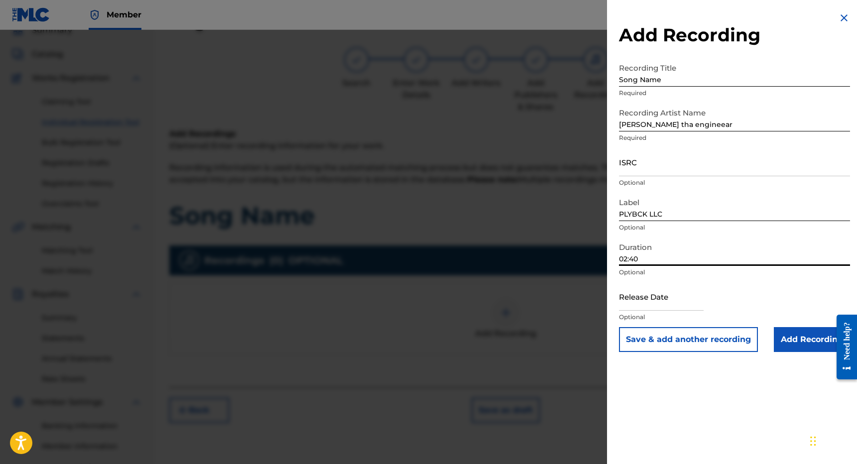
select select "2025"
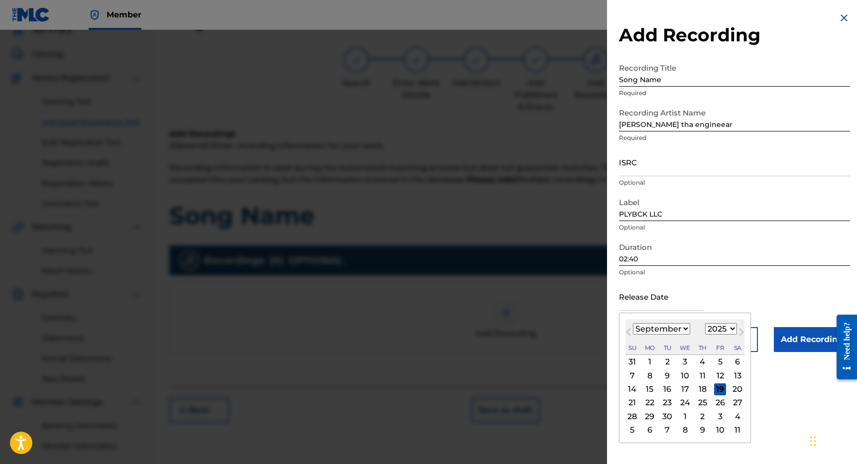
click at [698, 389] on div "18" at bounding box center [702, 389] width 12 height 12
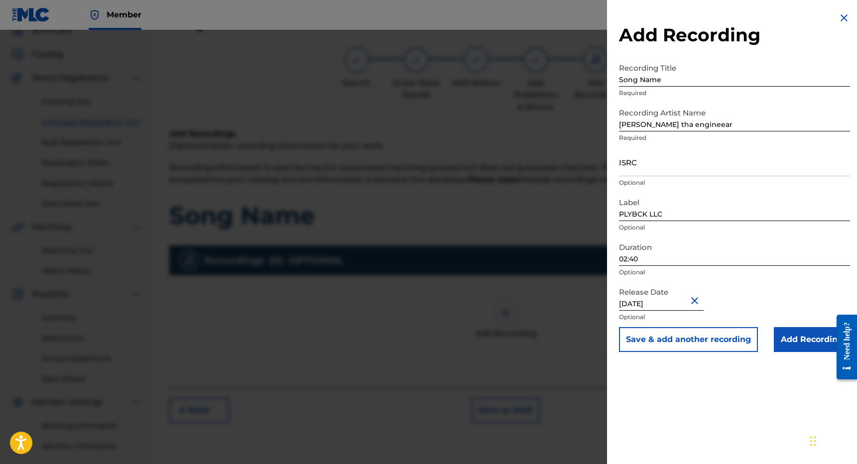
type input "September 18 2025"
click at [791, 341] on input "Add Recording" at bounding box center [812, 339] width 76 height 25
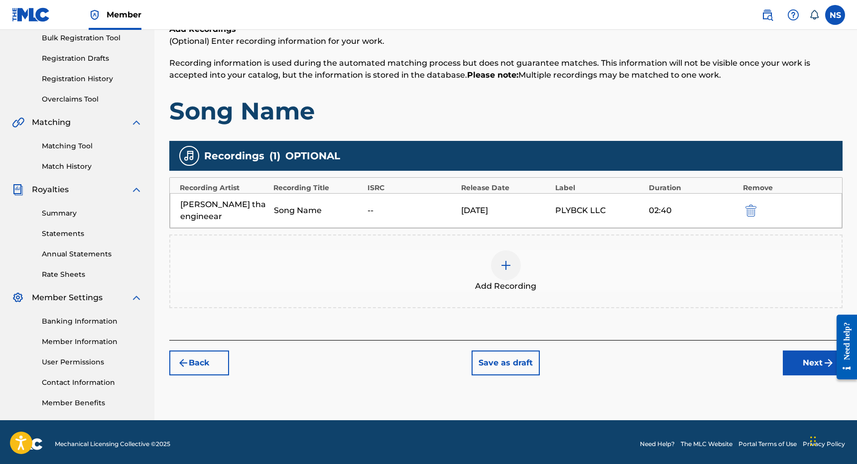
scroll to position [153, 0]
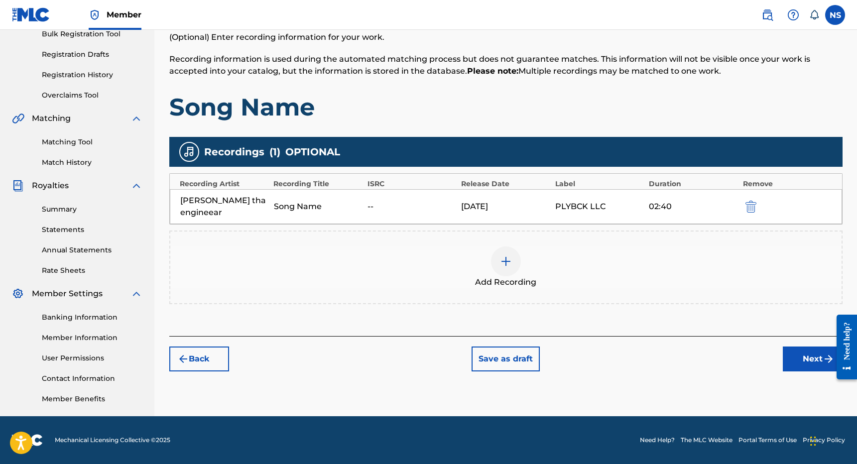
click at [808, 353] on button "Next" at bounding box center [813, 358] width 60 height 25
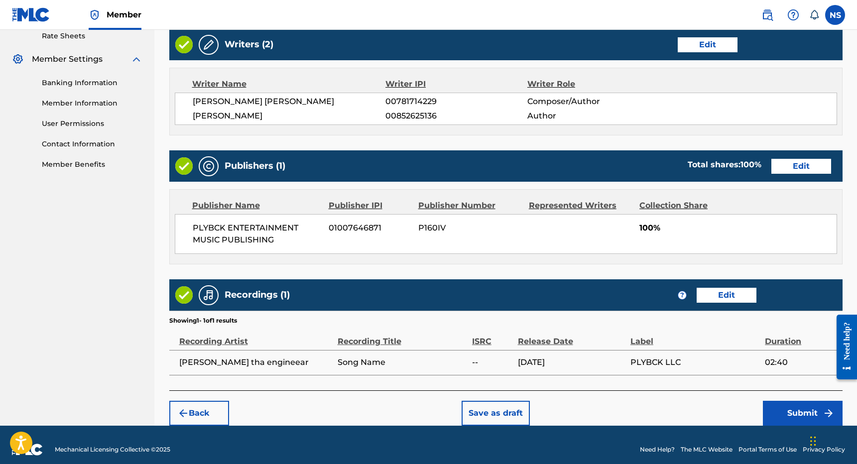
scroll to position [396, 0]
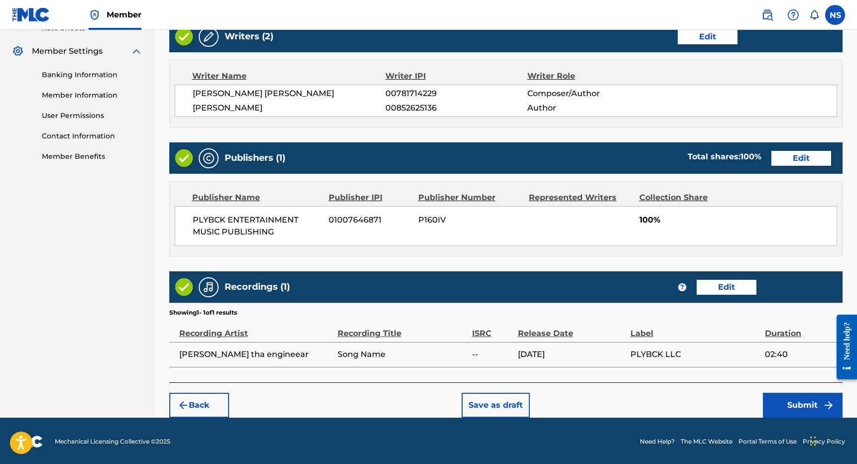
drag, startPoint x: 772, startPoint y: 400, endPoint x: 751, endPoint y: 407, distance: 22.0
click at [751, 407] on div "Back Save as draft Submit" at bounding box center [505, 399] width 673 height 35
